Goal: Information Seeking & Learning: Learn about a topic

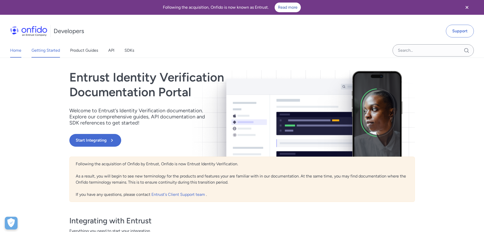
click at [48, 53] on link "Getting Started" at bounding box center [46, 50] width 28 height 14
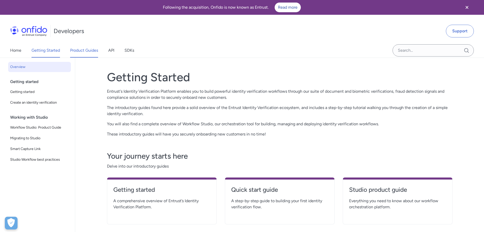
click at [93, 54] on link "Product Guides" at bounding box center [84, 50] width 28 height 14
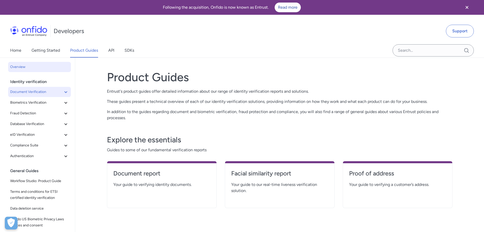
click at [50, 95] on span "Document Verification" at bounding box center [36, 92] width 53 height 6
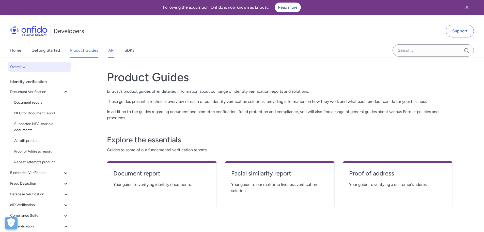
click at [109, 53] on link "API" at bounding box center [111, 50] width 6 height 14
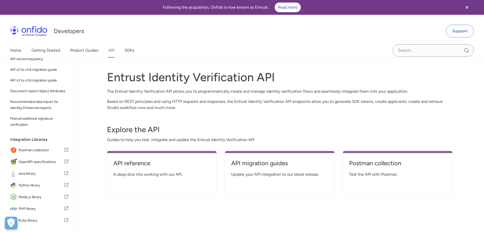
scroll to position [60, 0]
click at [30, 88] on span "Document report object attributes" at bounding box center [39, 91] width 59 height 6
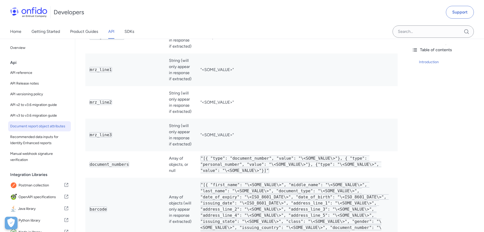
scroll to position [712, 0]
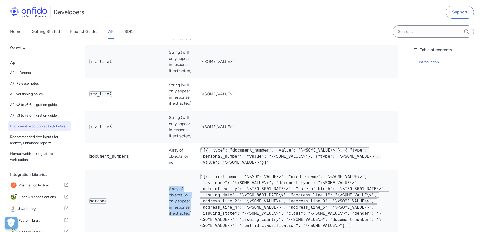
drag, startPoint x: 164, startPoint y: 179, endPoint x: 183, endPoint y: 207, distance: 34.0
click at [183, 207] on td "Array of objects (will only appear in response if extracted)" at bounding box center [180, 200] width 31 height 63
drag, startPoint x: 183, startPoint y: 207, endPoint x: 179, endPoint y: 204, distance: 4.7
click at [183, 207] on td "Array of objects (will only appear in response if extracted)" at bounding box center [180, 200] width 31 height 63
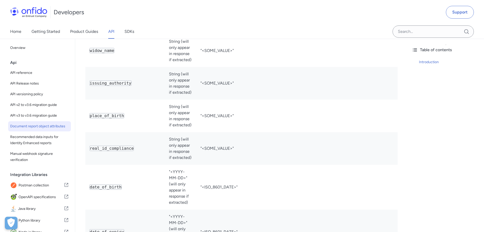
scroll to position [458, 0]
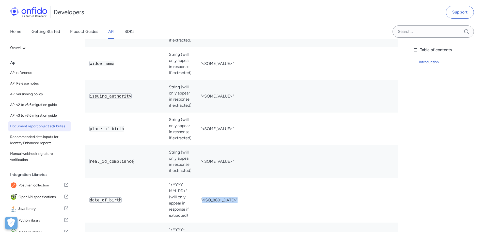
drag, startPoint x: 197, startPoint y: 193, endPoint x: 245, endPoint y: 195, distance: 47.8
click at [245, 195] on td ""<ISO_8601_DATE>"" at bounding box center [298, 200] width 202 height 45
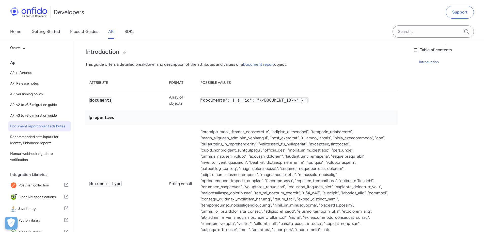
scroll to position [0, 0]
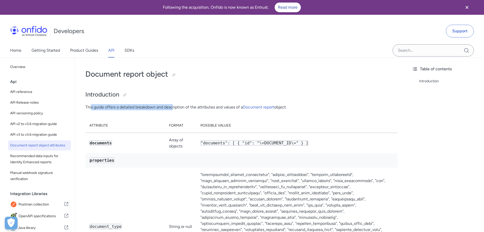
drag, startPoint x: 91, startPoint y: 104, endPoint x: 173, endPoint y: 109, distance: 82.8
click at [173, 109] on p "This guide offers a detailed breakdown and description of the attributes and va…" at bounding box center [241, 107] width 313 height 6
click at [264, 106] on link "Document report" at bounding box center [258, 107] width 31 height 5
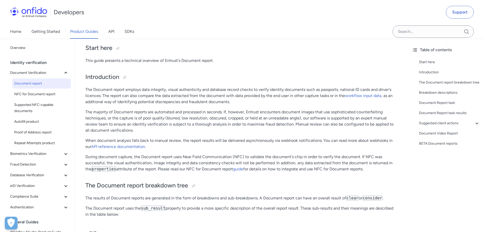
scroll to position [51, 0]
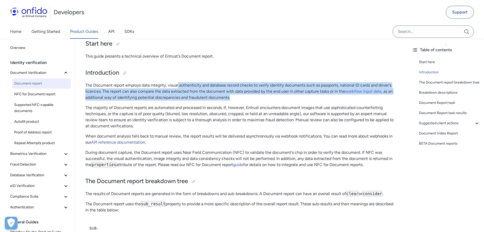
drag, startPoint x: 179, startPoint y: 85, endPoint x: 300, endPoint y: 99, distance: 122.1
click at [300, 99] on p "The Document report employs data integrity, visual authenticity and database re…" at bounding box center [241, 91] width 313 height 18
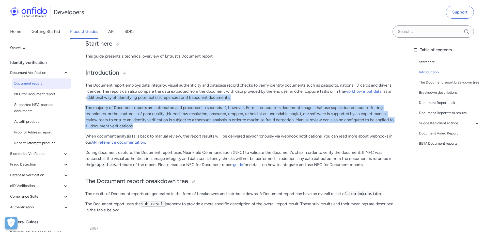
drag, startPoint x: 88, startPoint y: 98, endPoint x: 214, endPoint y: 124, distance: 128.9
click at [214, 124] on p "The majority of Document reports are automated and processed in seconds. If, ho…" at bounding box center [241, 117] width 313 height 24
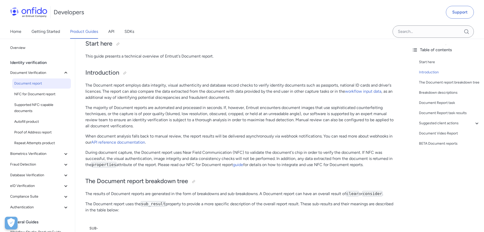
drag, startPoint x: 85, startPoint y: 106, endPoint x: 371, endPoint y: 165, distance: 291.8
click at [371, 165] on p "During document capture, the Document report uses Near Field Communication (NFC…" at bounding box center [241, 158] width 313 height 18
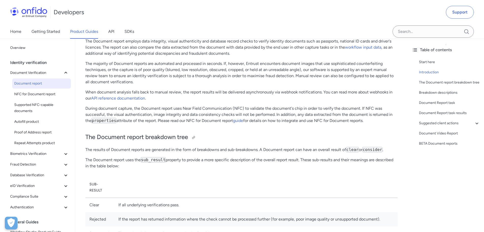
scroll to position [102, 0]
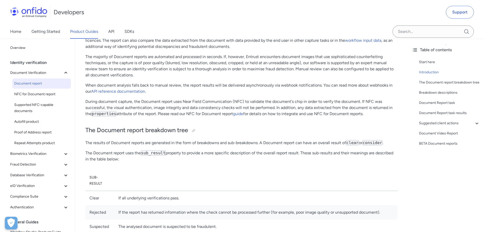
drag, startPoint x: 86, startPoint y: 142, endPoint x: 234, endPoint y: 164, distance: 149.7
drag, startPoint x: 211, startPoint y: 165, endPoint x: 82, endPoint y: 142, distance: 130.9
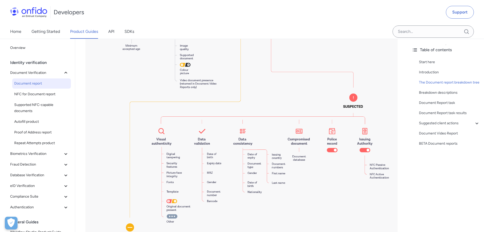
scroll to position [534, 0]
